Goal: Transaction & Acquisition: Purchase product/service

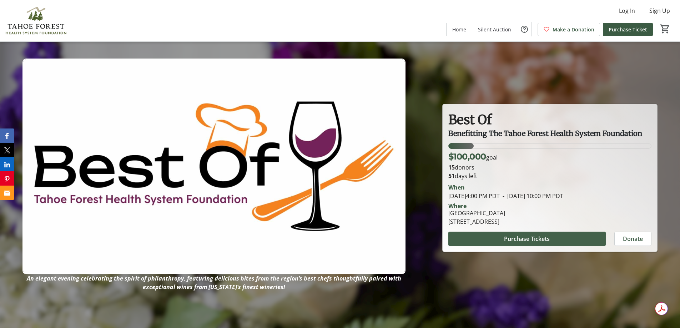
click at [523, 240] on span "Purchase Tickets" at bounding box center [527, 239] width 46 height 9
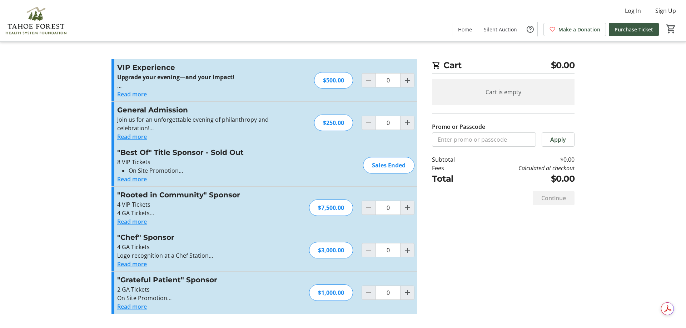
click at [31, 18] on img at bounding box center [36, 21] width 64 height 36
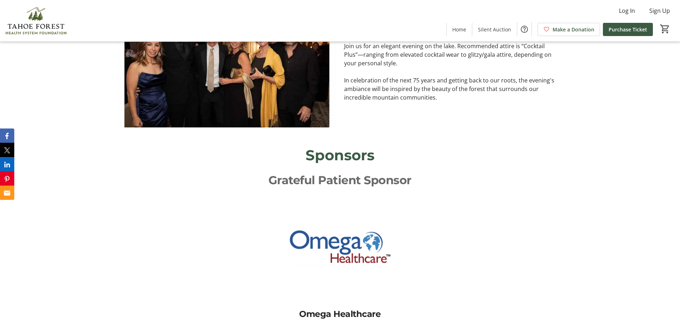
scroll to position [1143, 0]
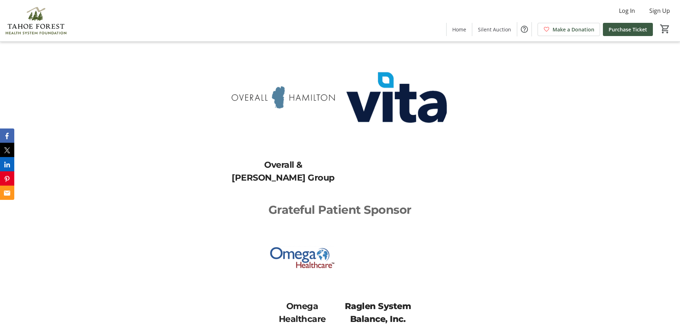
scroll to position [1714, 0]
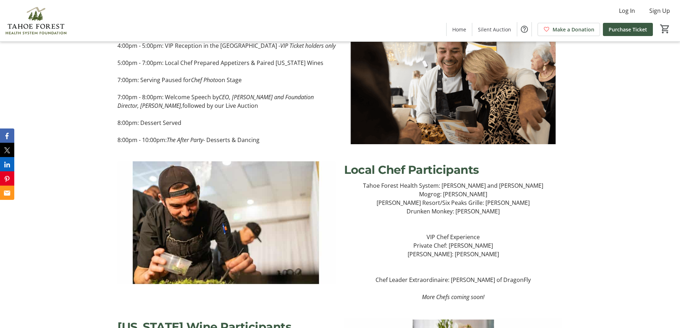
scroll to position [679, 0]
